Goal: Obtain resource: Obtain resource

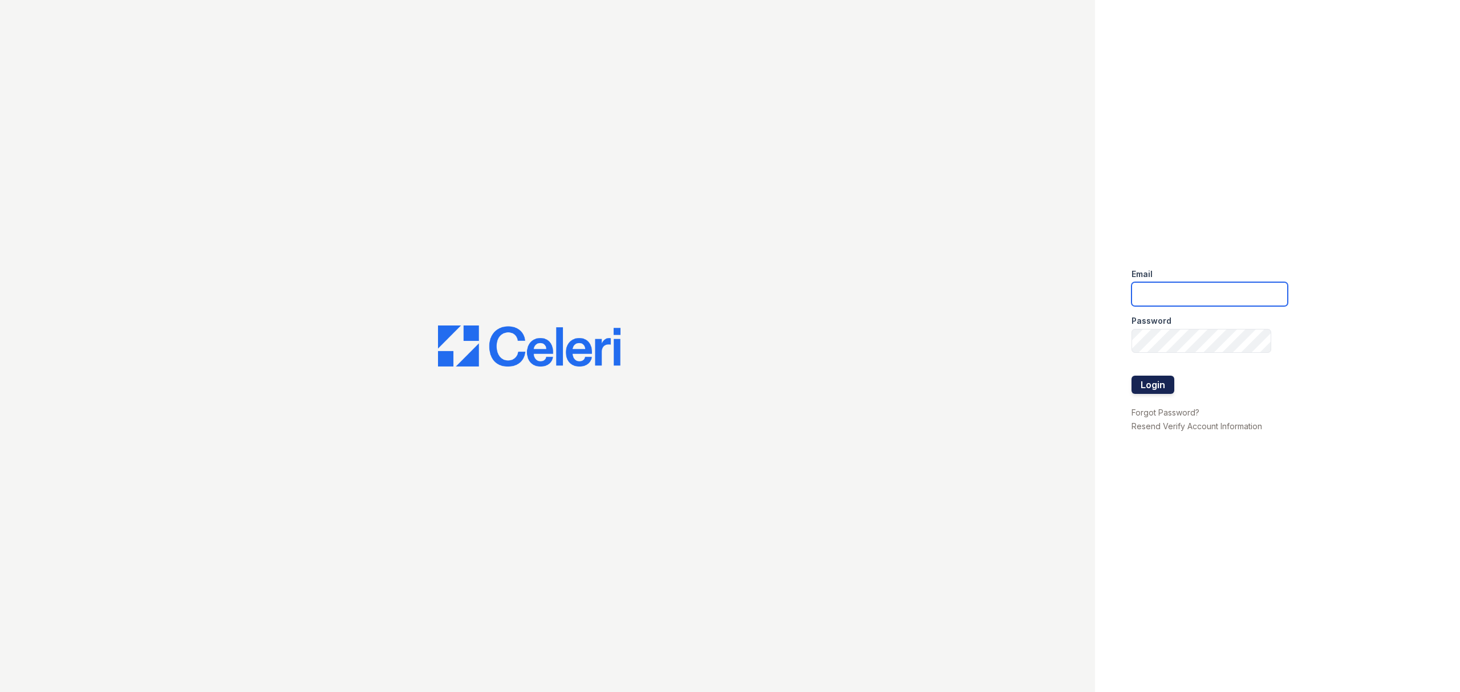
type input "[EMAIL_ADDRESS][DOMAIN_NAME]"
click at [1150, 382] on button "Login" at bounding box center [1152, 385] width 43 height 18
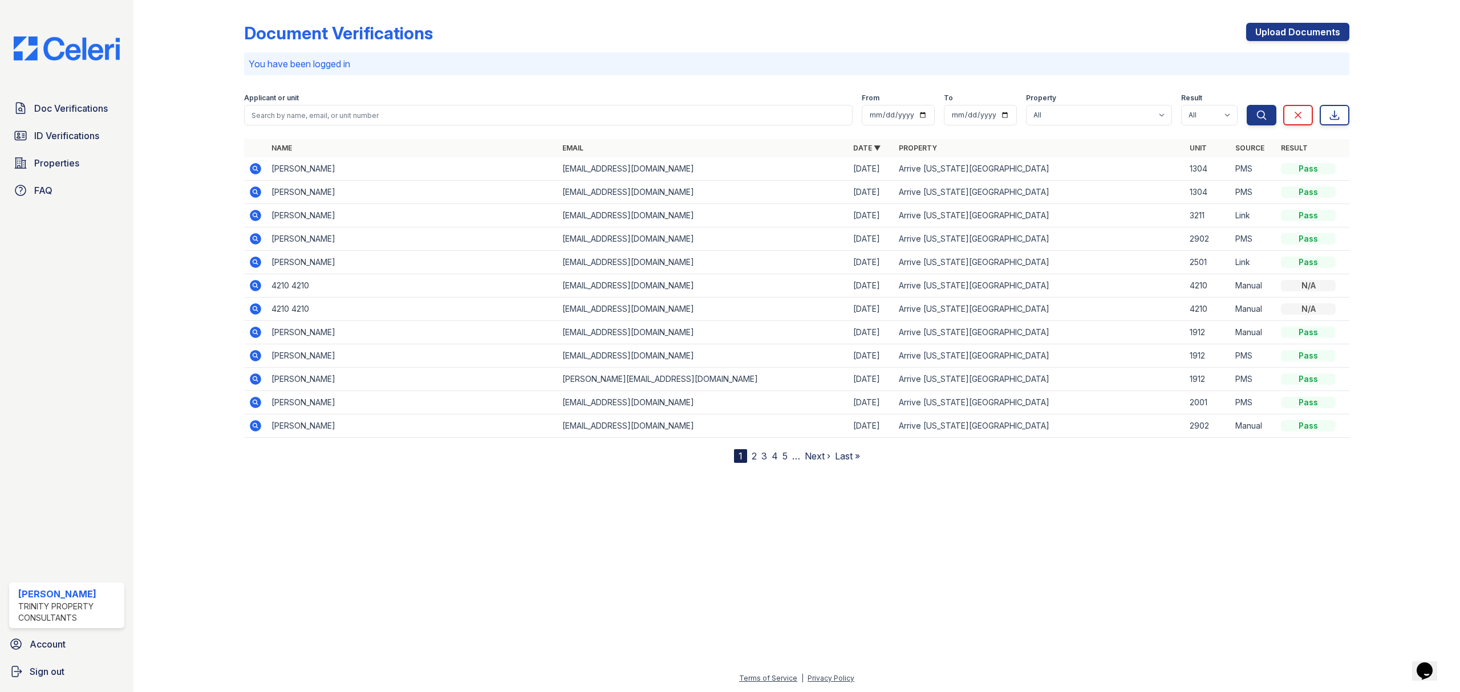
drag, startPoint x: 257, startPoint y: 217, endPoint x: 395, endPoint y: 219, distance: 138.0
click at [257, 217] on icon at bounding box center [256, 216] width 14 height 14
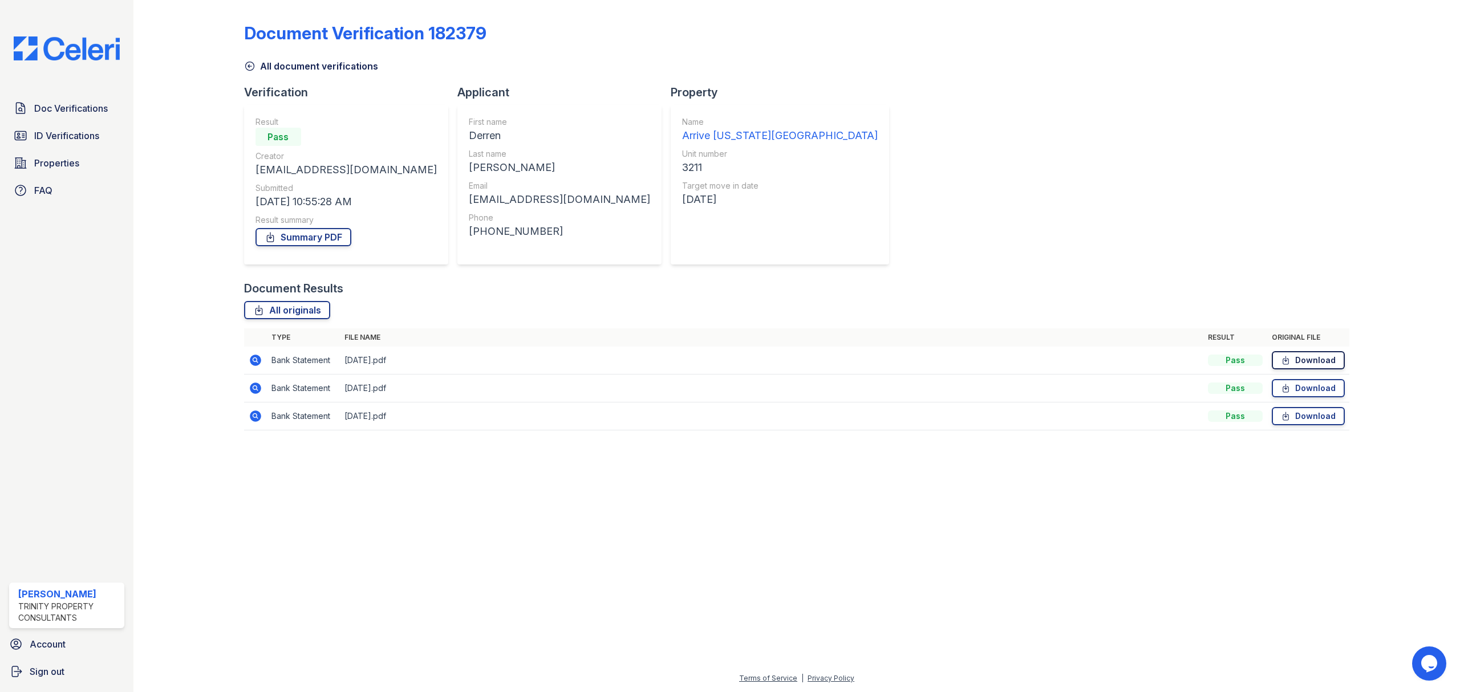
click at [1314, 364] on link "Download" at bounding box center [1308, 360] width 73 height 18
click at [1310, 391] on link "Download" at bounding box center [1308, 388] width 73 height 18
click at [1313, 412] on link "Download" at bounding box center [1308, 416] width 73 height 18
click at [51, 133] on span "ID Verifications" at bounding box center [66, 136] width 65 height 14
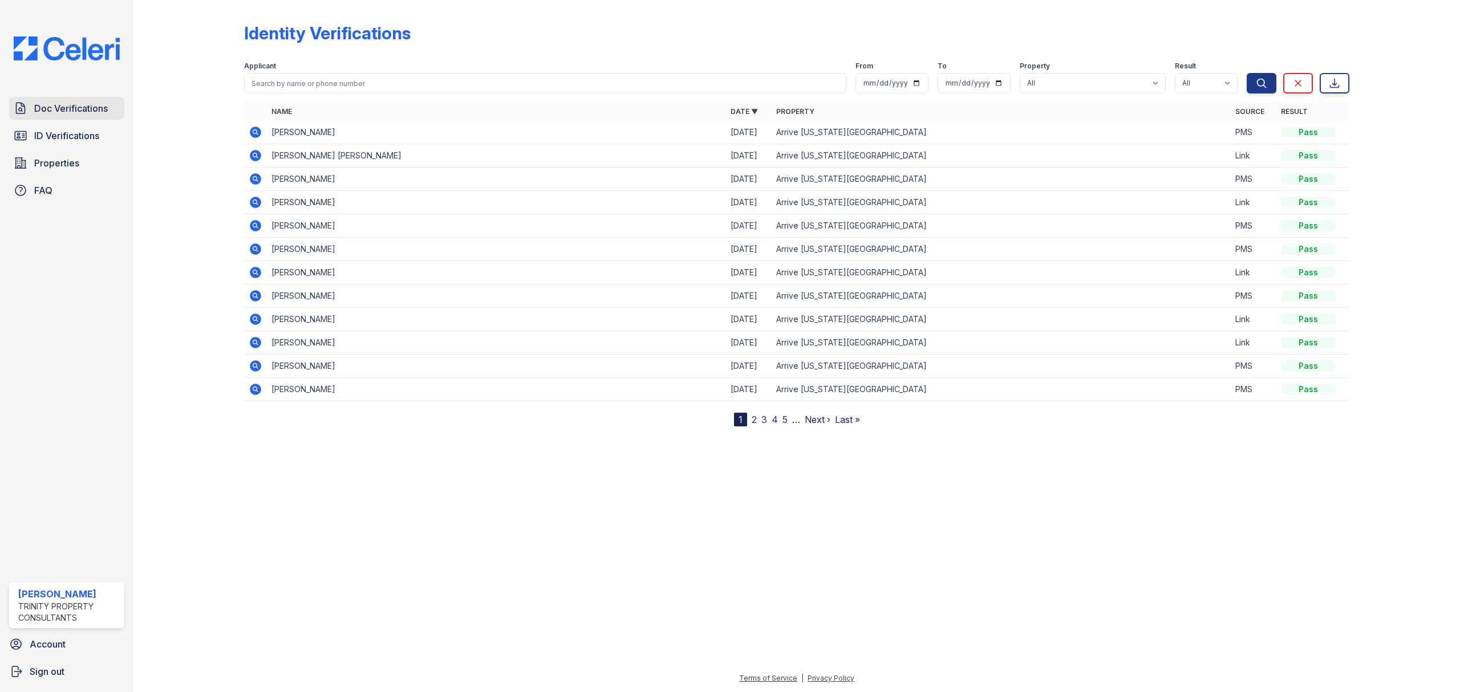
click at [48, 107] on span "Doc Verifications" at bounding box center [71, 109] width 74 height 14
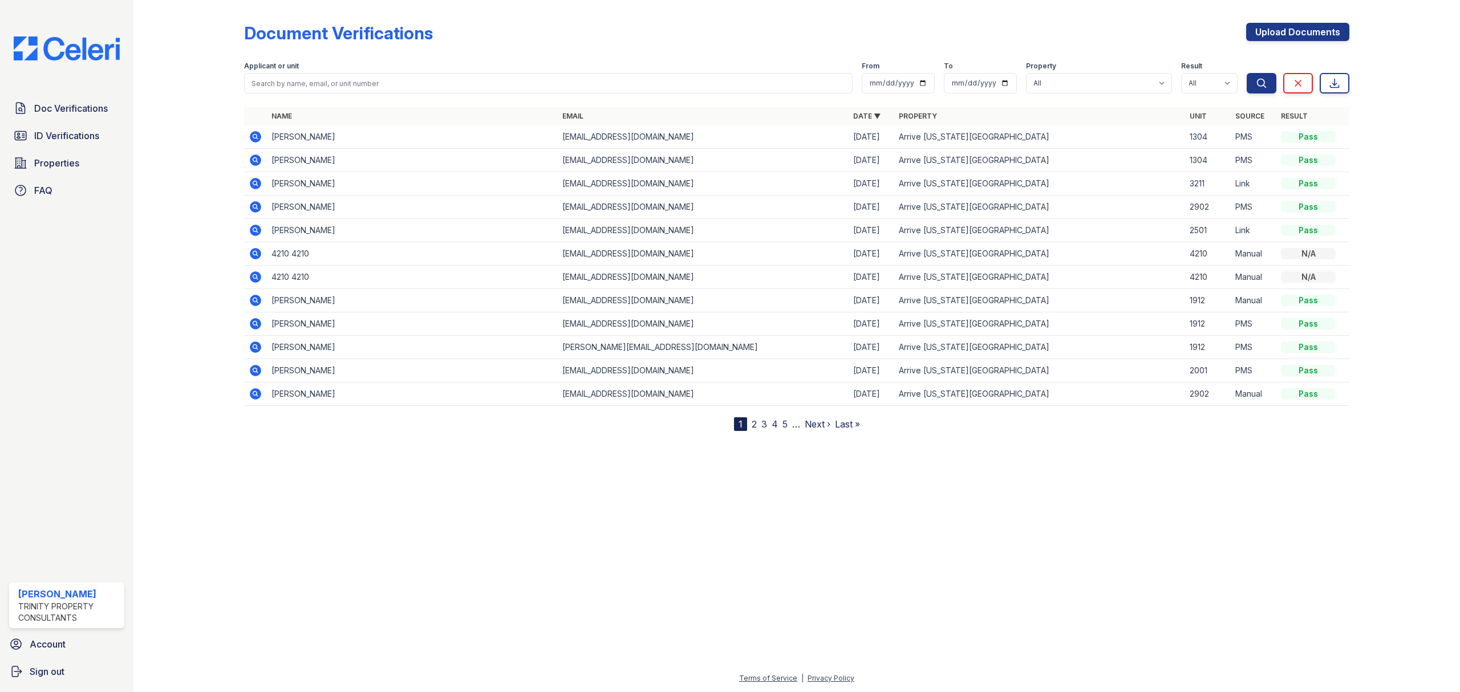
drag, startPoint x: 255, startPoint y: 185, endPoint x: 850, endPoint y: 174, distance: 594.3
click at [256, 185] on icon at bounding box center [256, 184] width 14 height 14
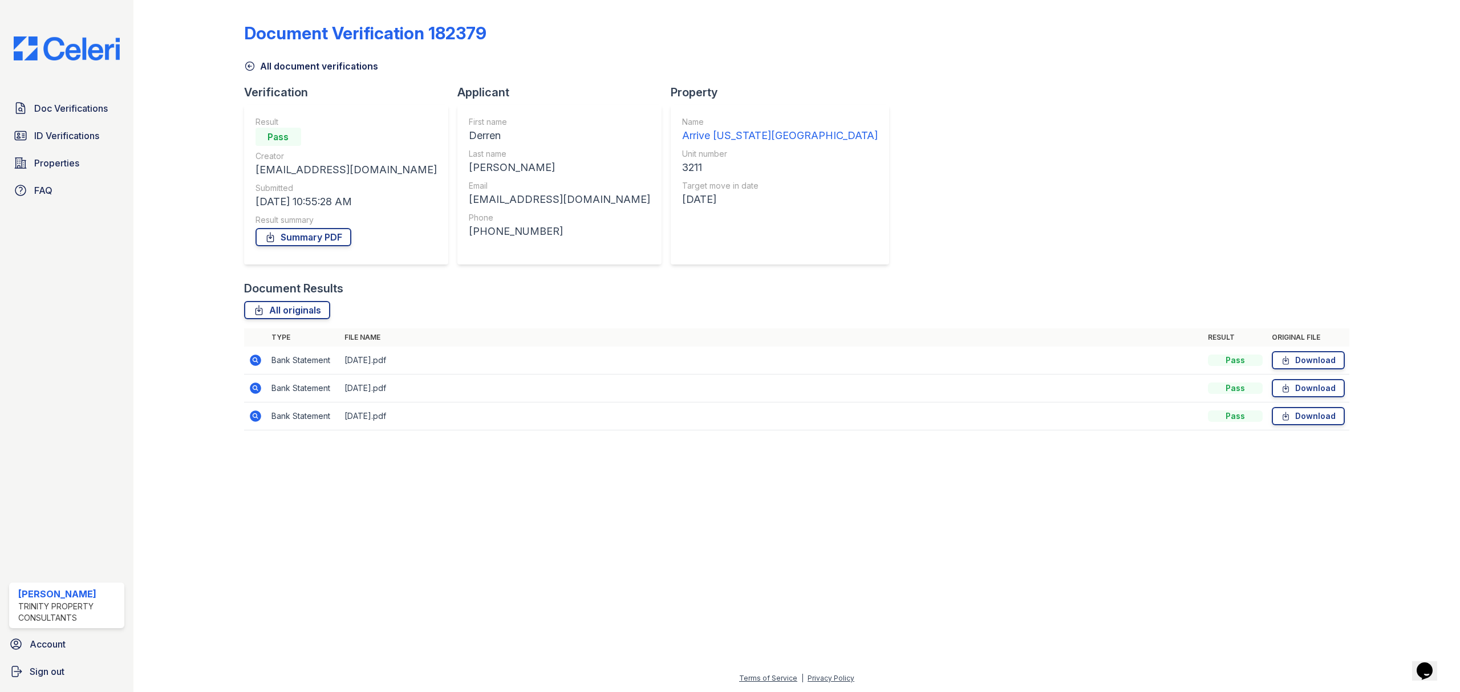
drag, startPoint x: 312, startPoint y: 241, endPoint x: 363, endPoint y: 233, distance: 50.8
click at [312, 241] on link "Summary PDF" at bounding box center [303, 237] width 96 height 18
click at [56, 128] on link "ID Verifications" at bounding box center [66, 135] width 115 height 23
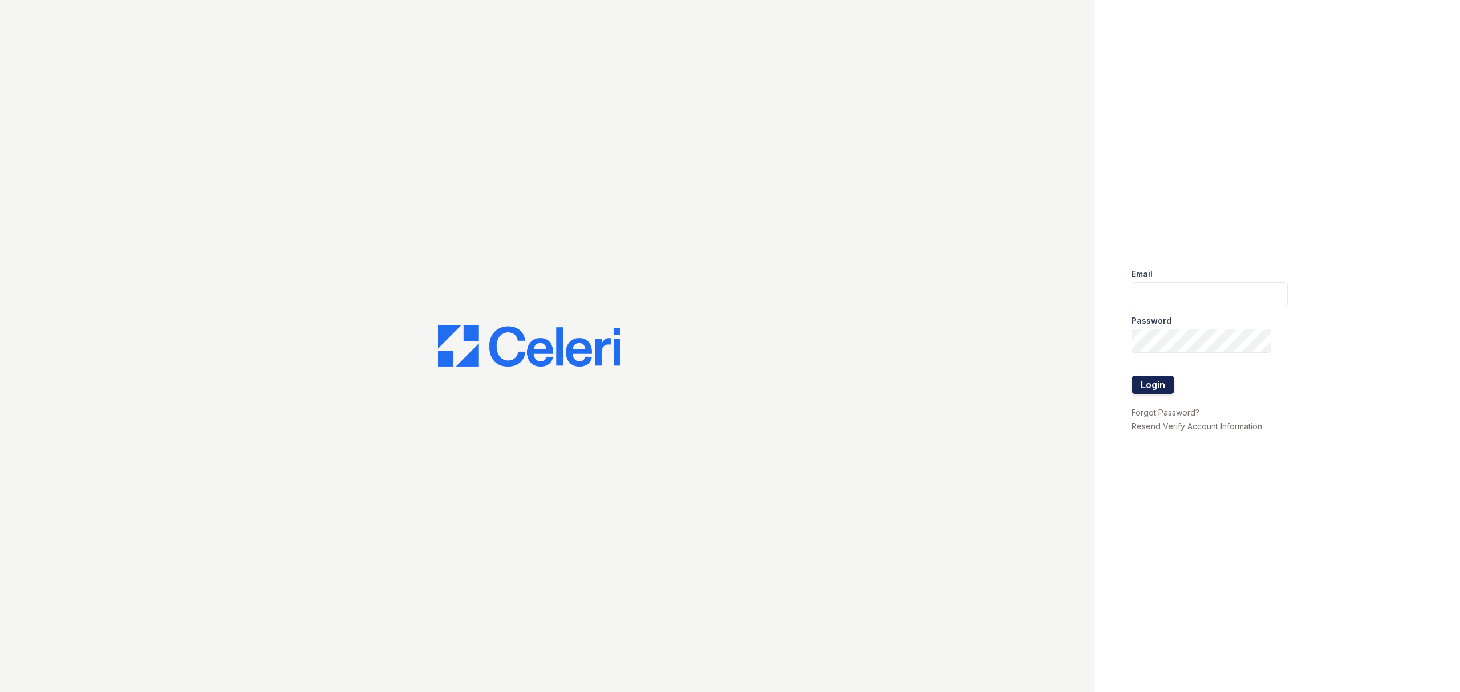
type input "[EMAIL_ADDRESS][DOMAIN_NAME]"
click at [1154, 388] on button "Login" at bounding box center [1152, 385] width 43 height 18
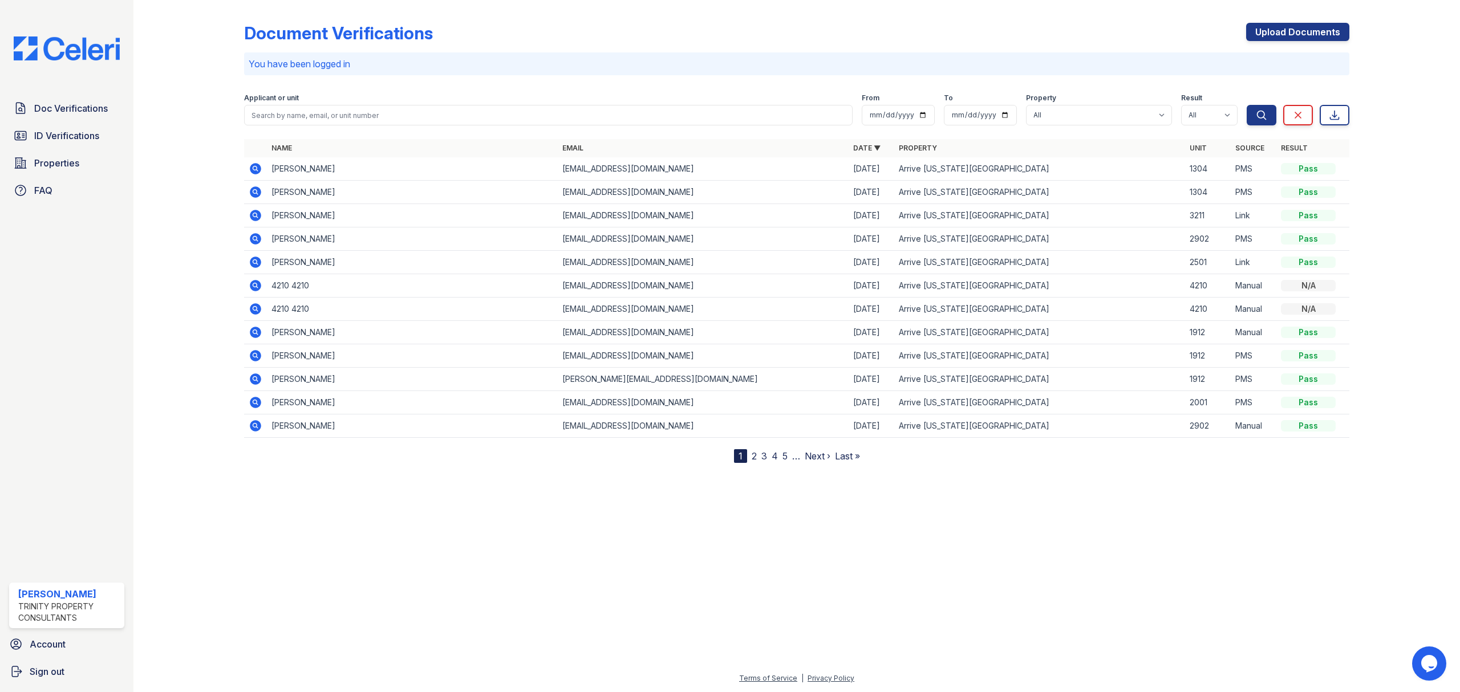
drag, startPoint x: 67, startPoint y: 133, endPoint x: 158, endPoint y: 139, distance: 91.5
click at [67, 133] on span "ID Verifications" at bounding box center [66, 136] width 65 height 14
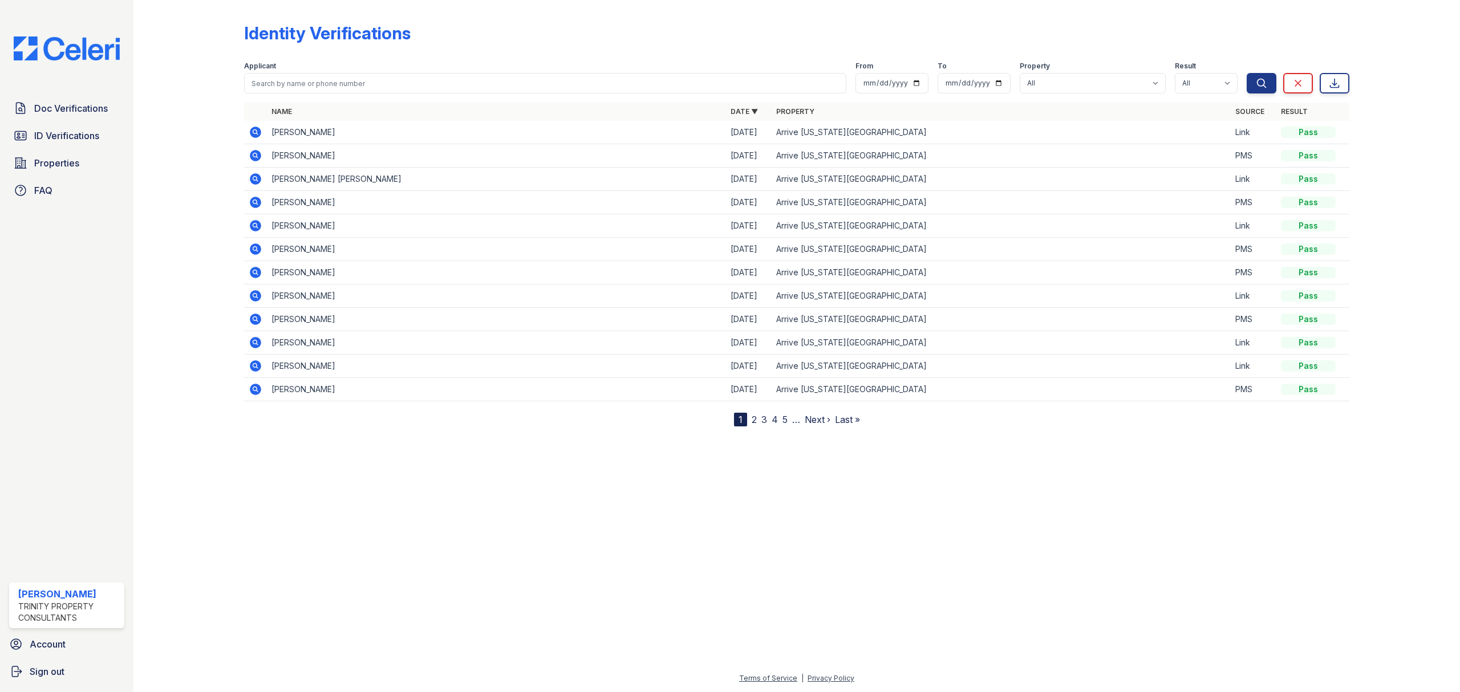
click at [253, 131] on icon at bounding box center [254, 131] width 3 height 3
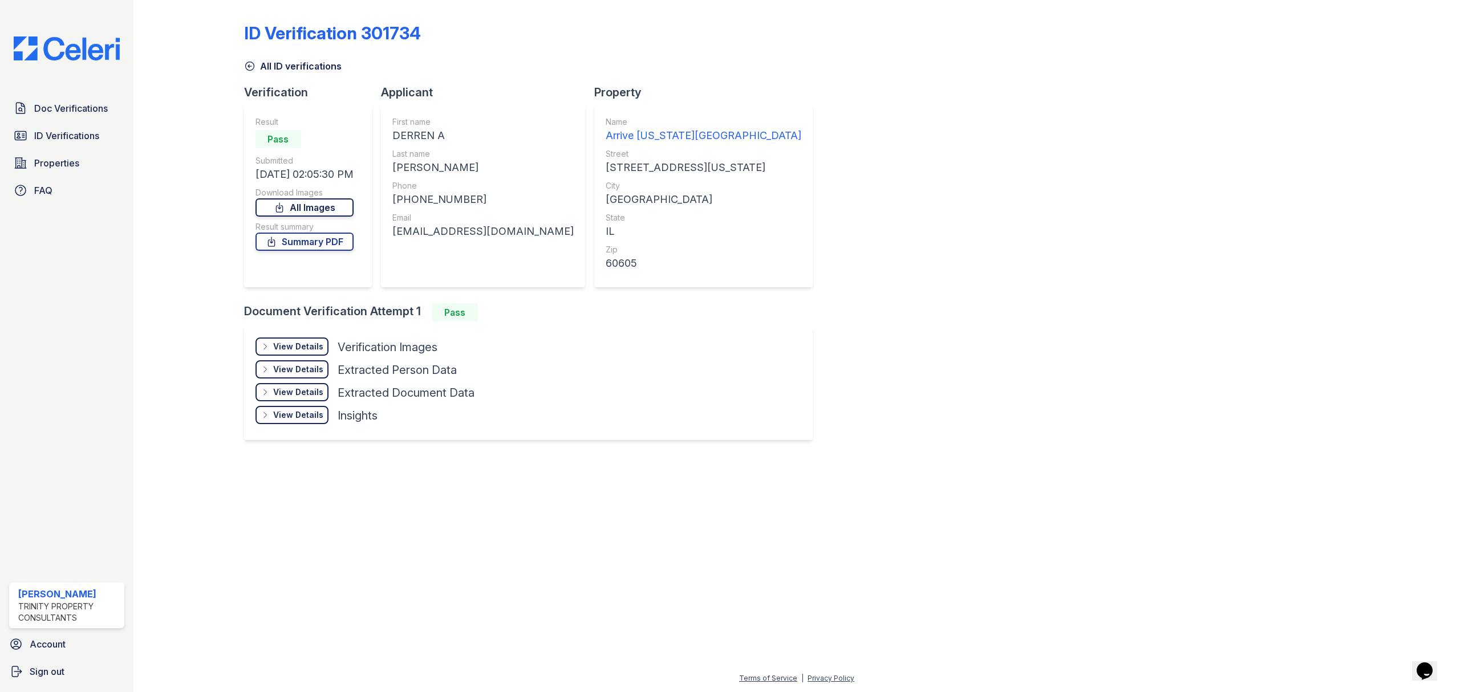
click at [303, 205] on link "All Images" at bounding box center [304, 207] width 98 height 18
drag, startPoint x: 313, startPoint y: 239, endPoint x: 351, endPoint y: 239, distance: 38.2
click at [313, 239] on link "Summary PDF" at bounding box center [304, 242] width 98 height 18
click at [48, 128] on link "ID Verifications" at bounding box center [66, 135] width 115 height 23
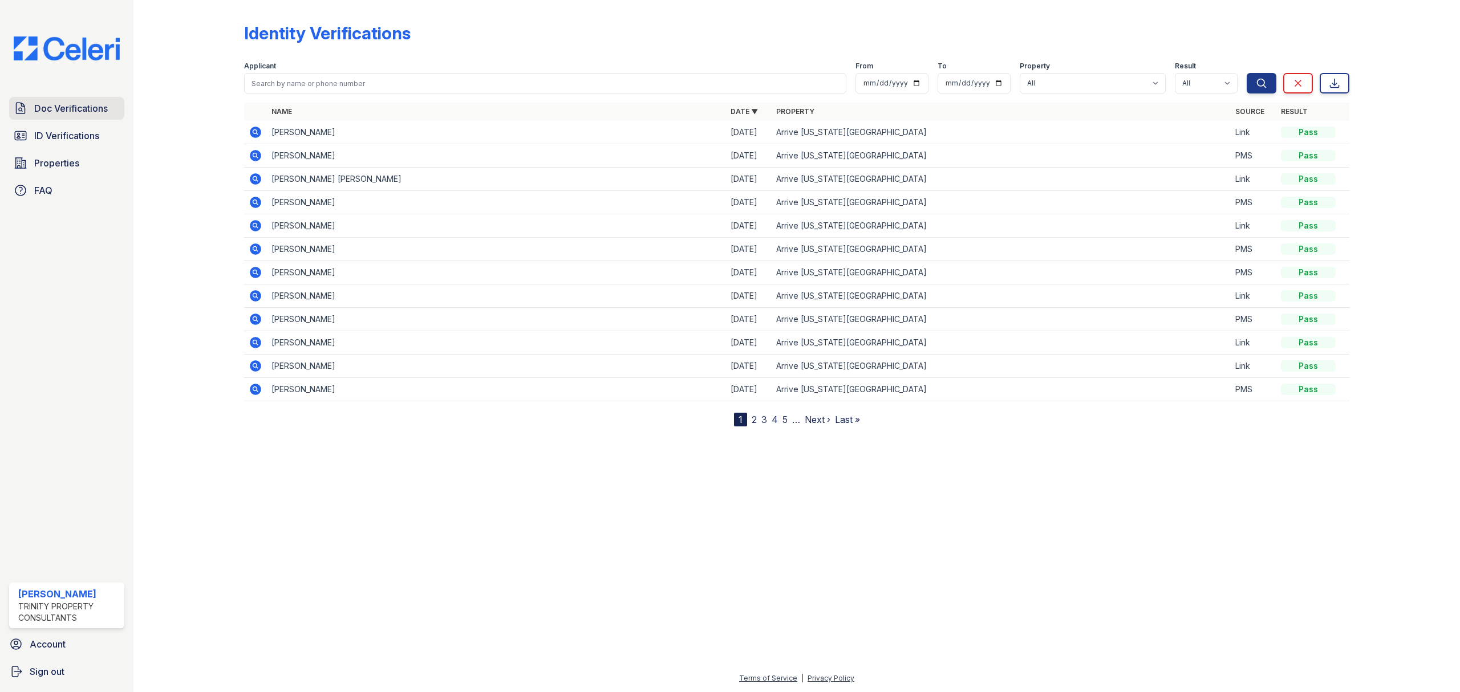
click at [71, 112] on span "Doc Verifications" at bounding box center [71, 109] width 74 height 14
